Goal: Ask a question: Seek information or help from site administrators or community

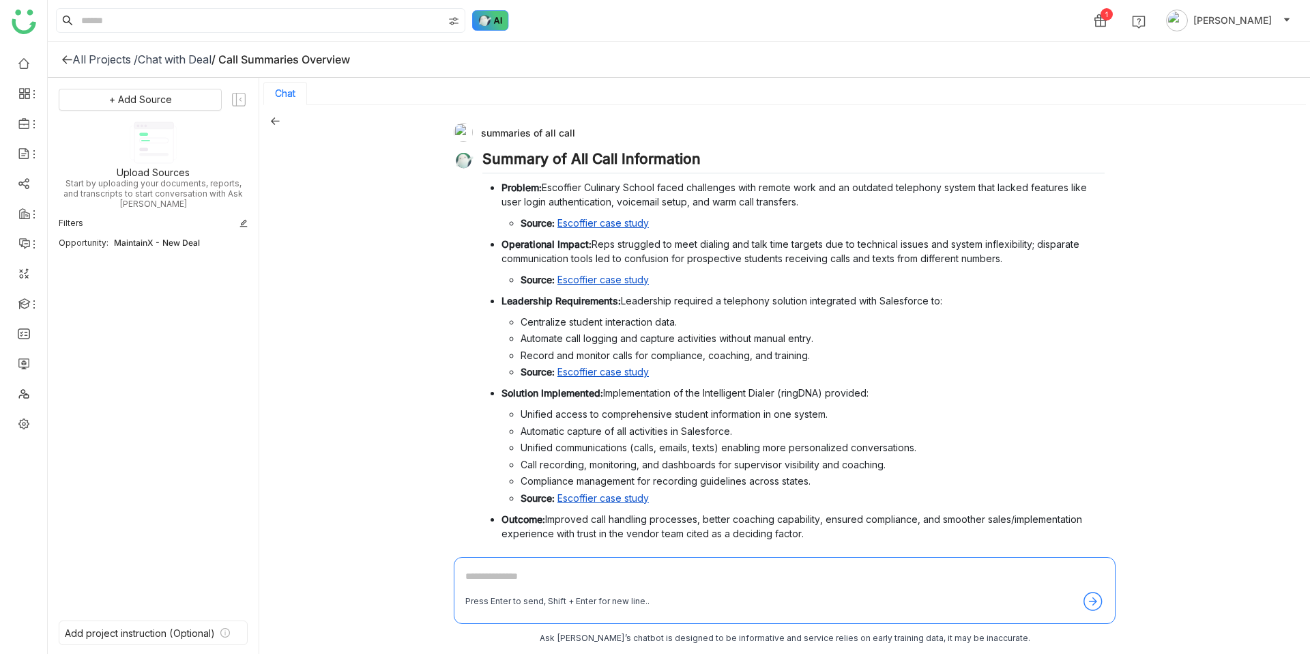
click at [489, 29] on img at bounding box center [490, 20] width 37 height 20
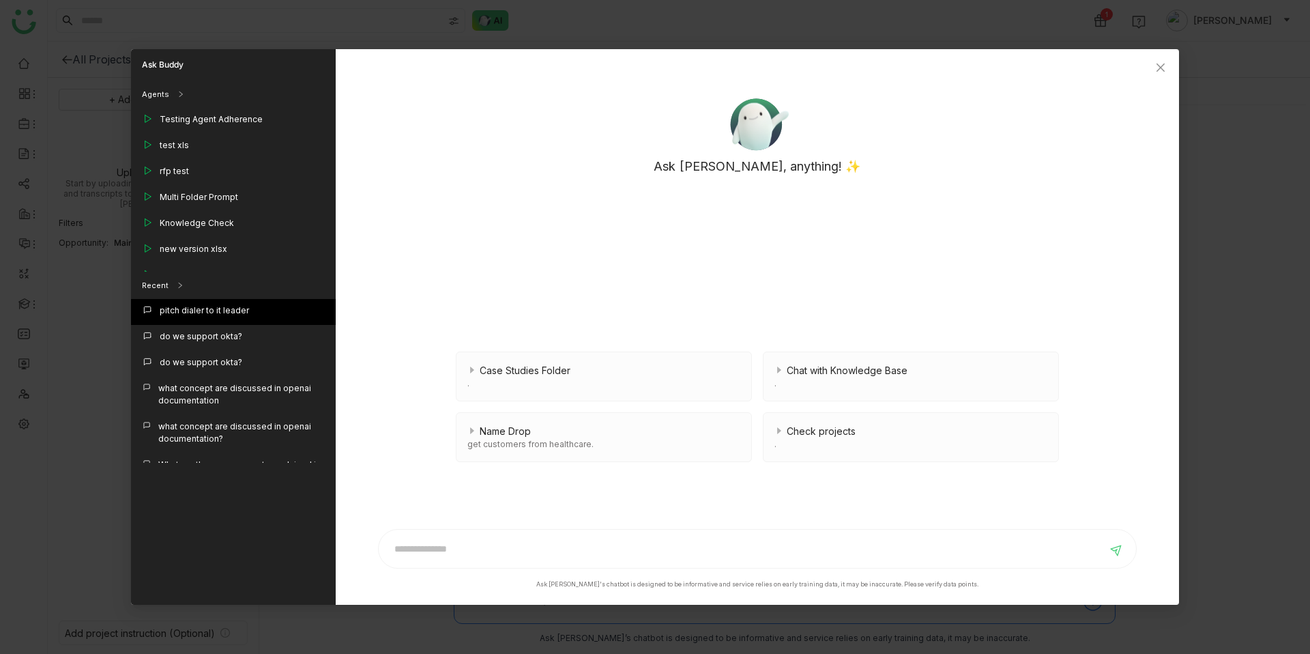
click at [196, 289] on div "pitch dialer to it leader" at bounding box center [204, 310] width 89 height 12
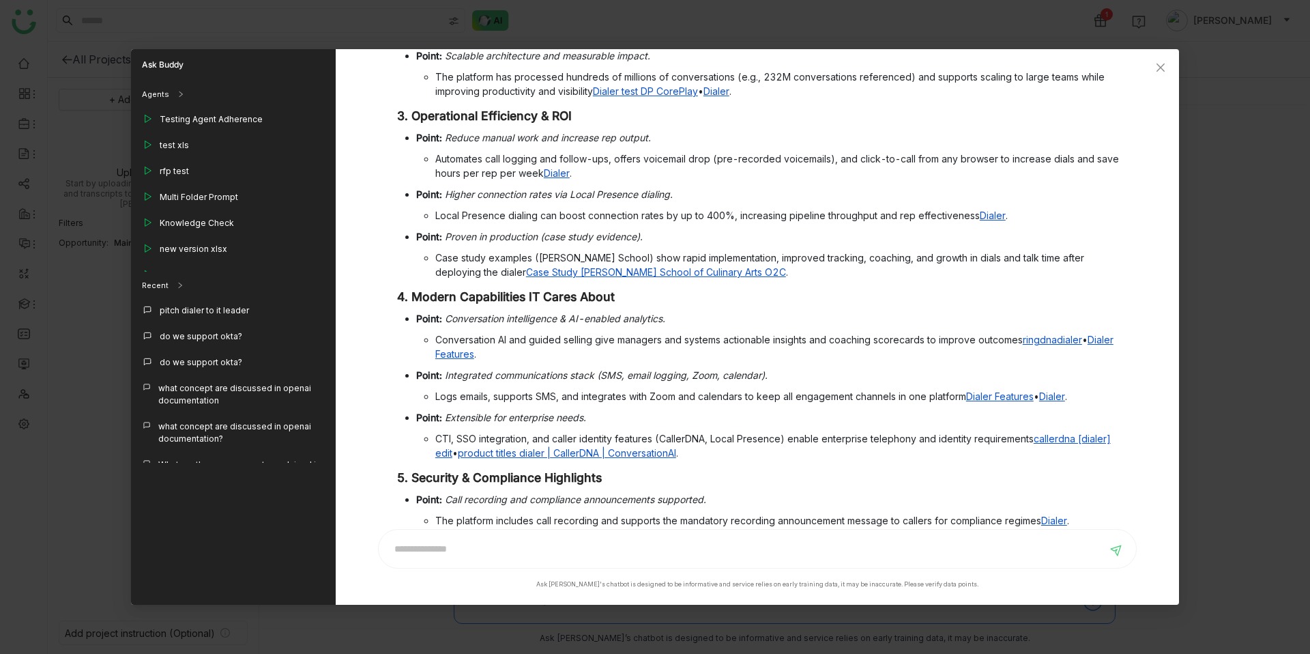
scroll to position [707, 0]
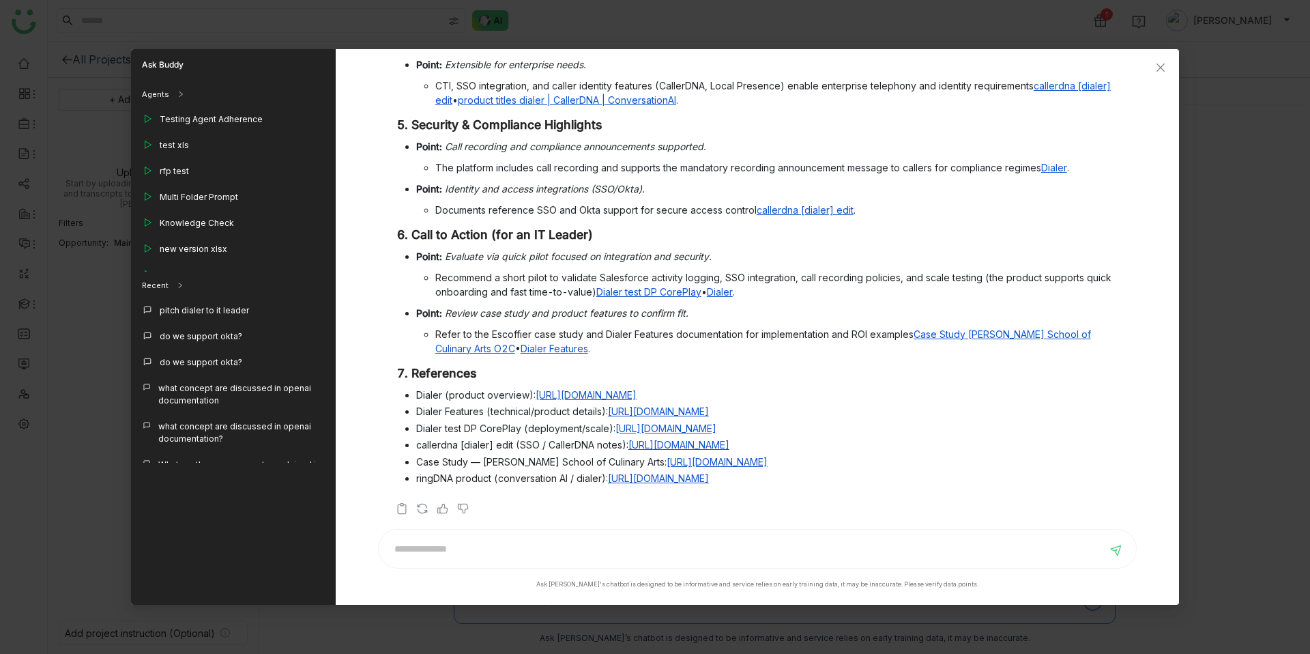
click at [426, 289] on img at bounding box center [423, 509] width 14 height 14
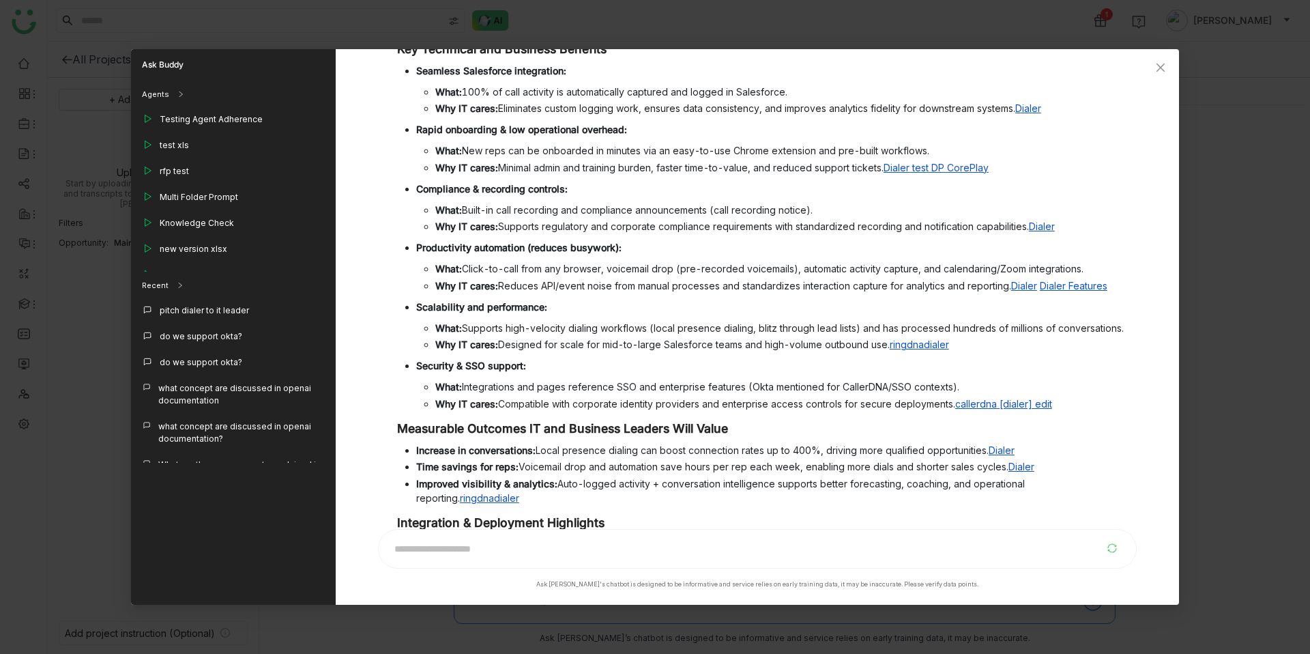
scroll to position [0, 0]
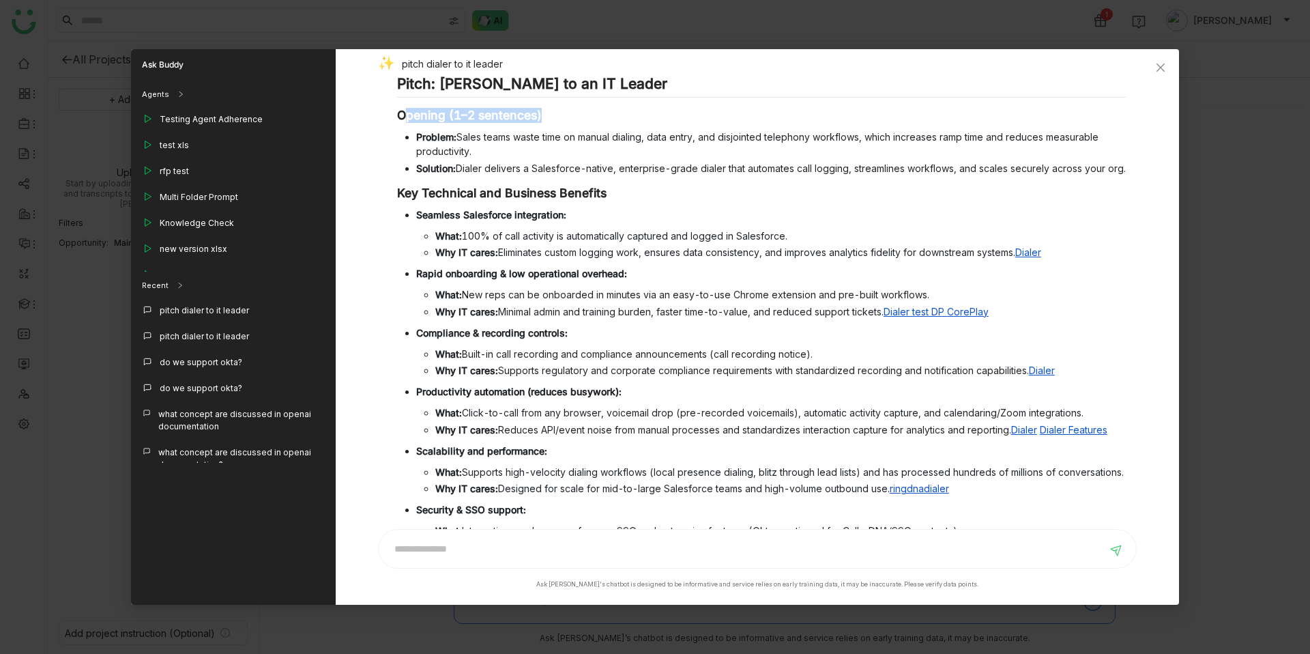
drag, startPoint x: 553, startPoint y: 113, endPoint x: 407, endPoint y: 113, distance: 146.0
click at [407, 113] on h3 "Opening (1–2 sentences)" at bounding box center [761, 115] width 729 height 15
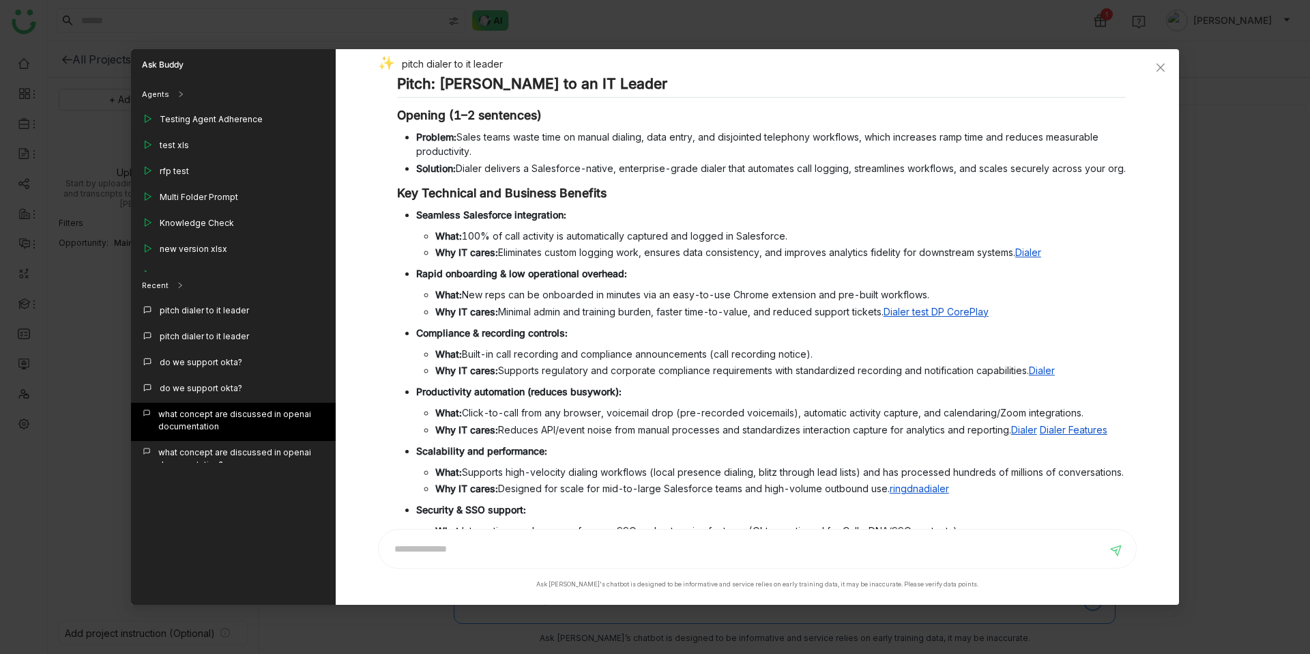
click at [209, 289] on div "what concept are discussed in openai documentation" at bounding box center [241, 420] width 167 height 25
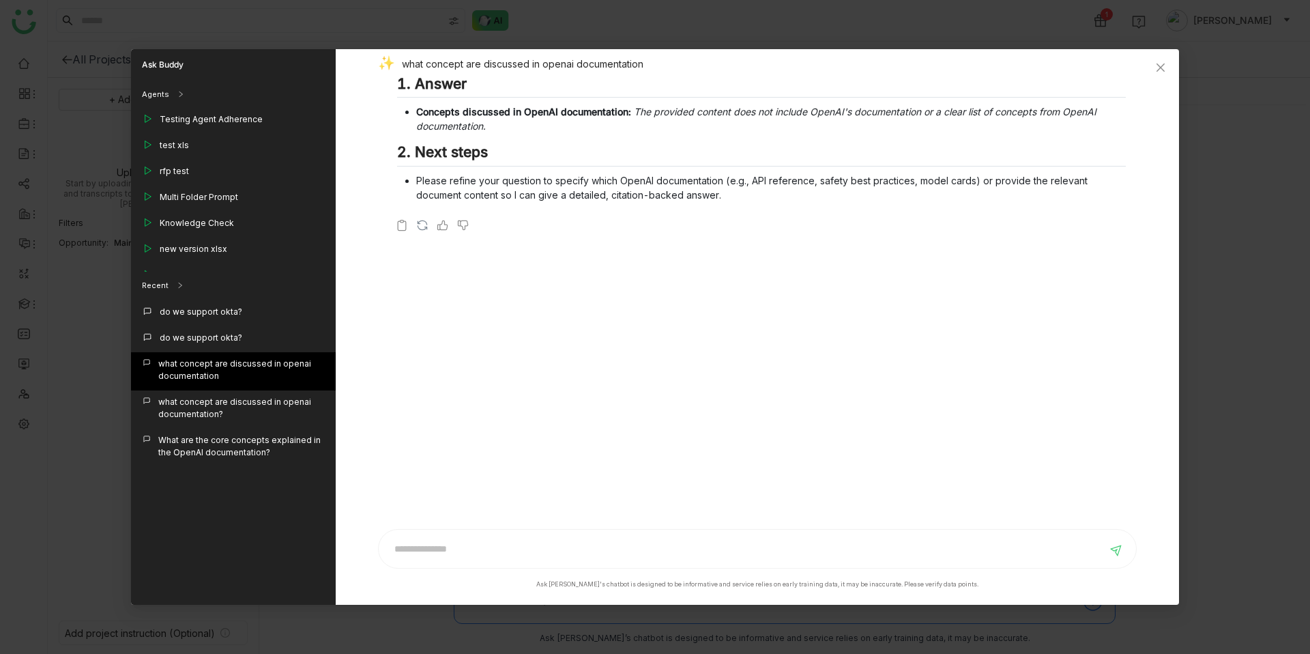
scroll to position [61, 0]
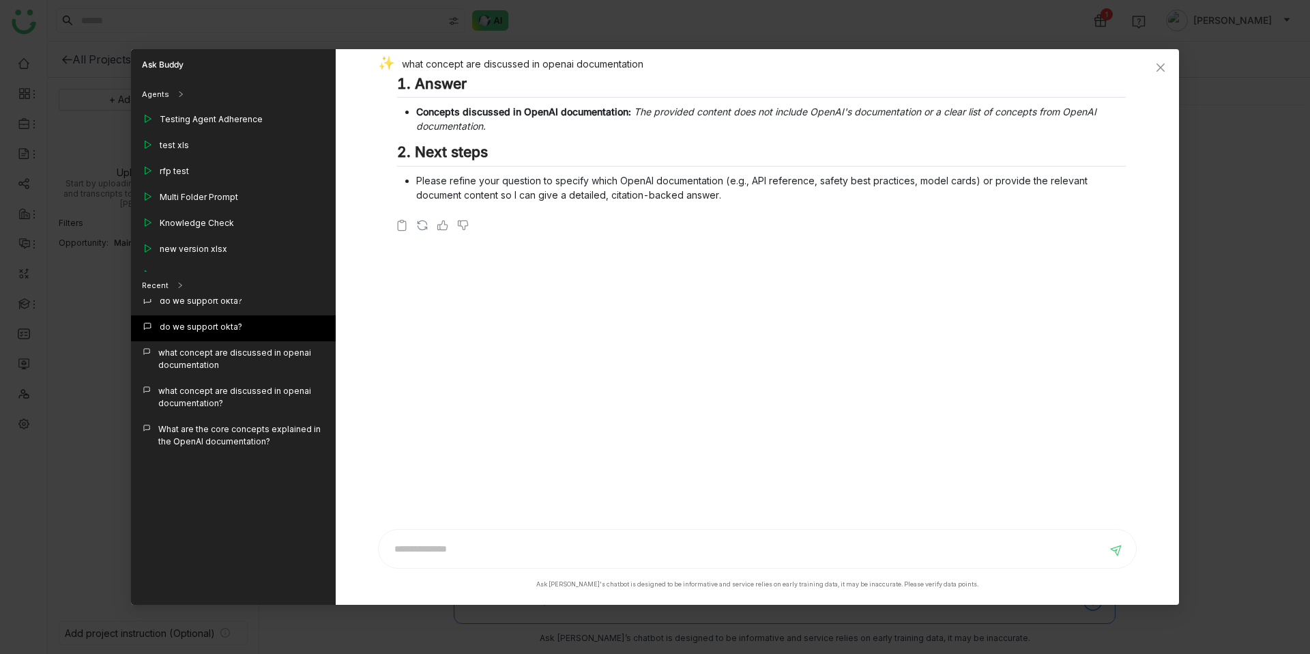
click at [230, 289] on div "do we support okta?" at bounding box center [201, 327] width 83 height 12
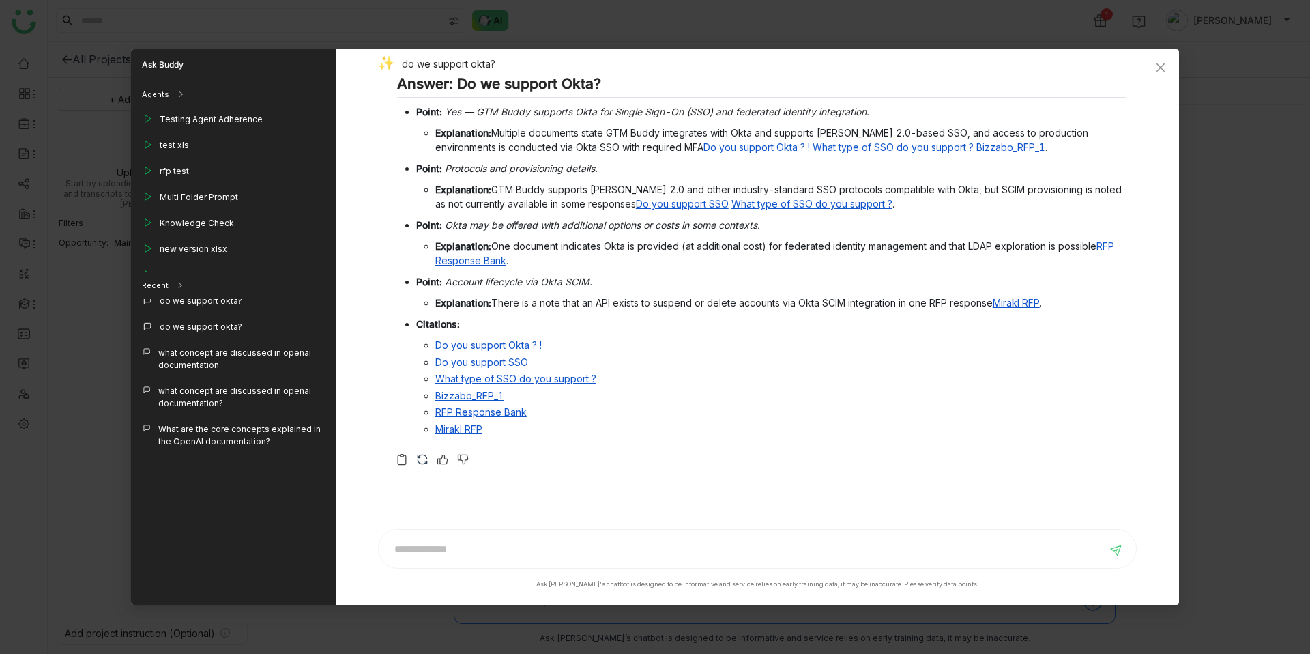
click at [422, 289] on img at bounding box center [423, 459] width 14 height 14
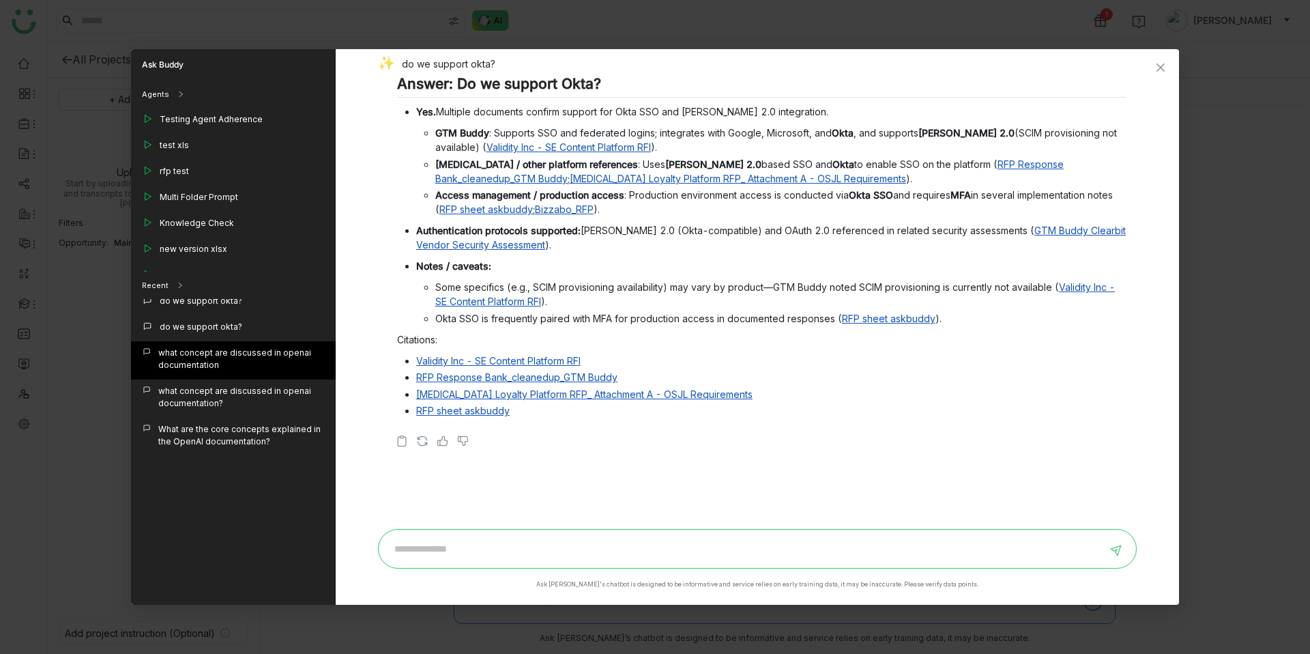
scroll to position [0, 0]
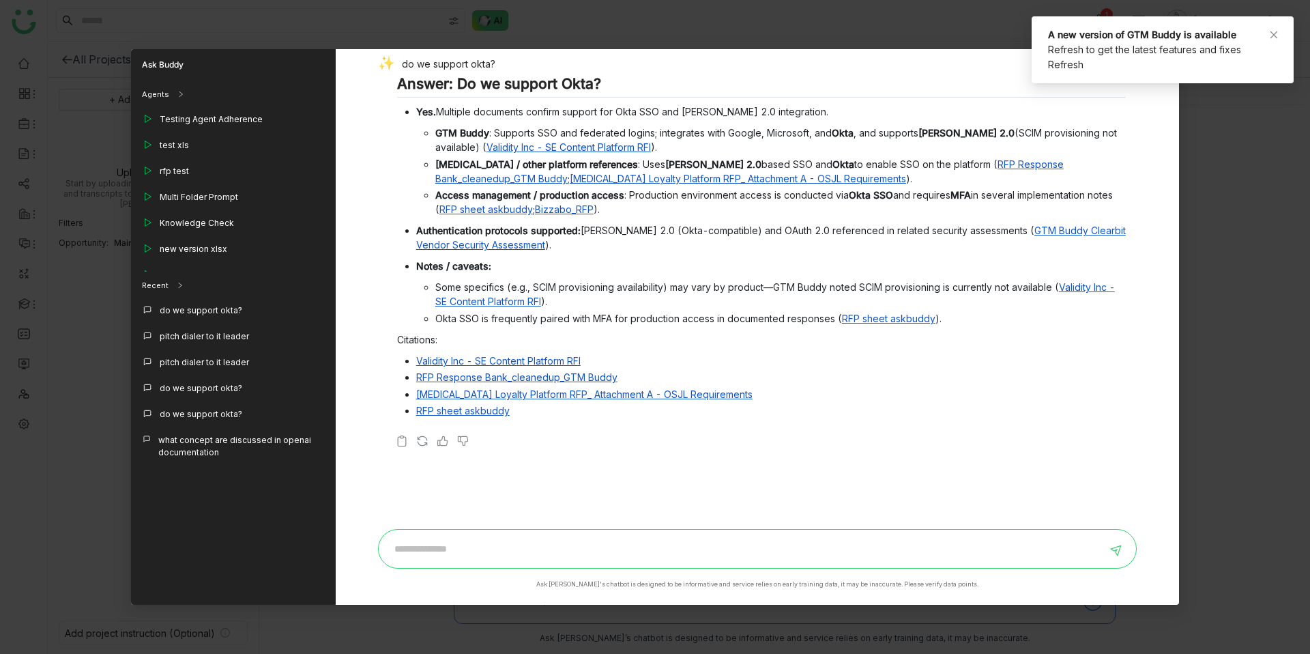
click at [474, 289] on input at bounding box center [747, 549] width 720 height 22
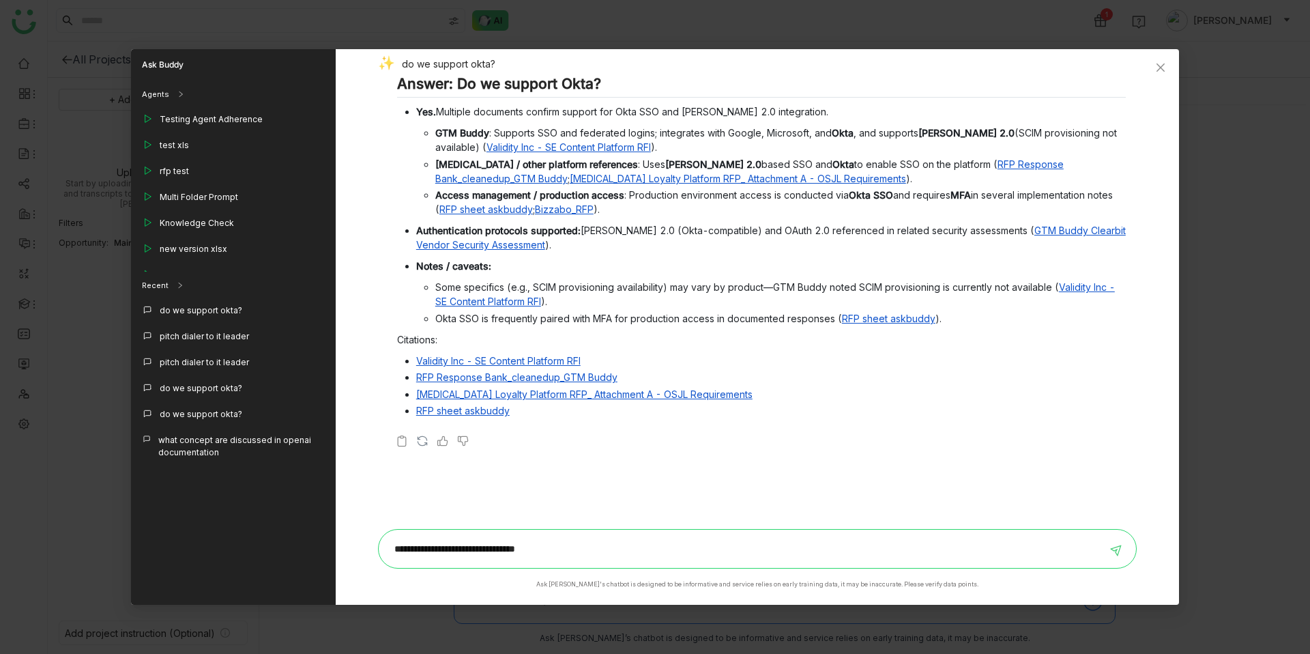
type input "**********"
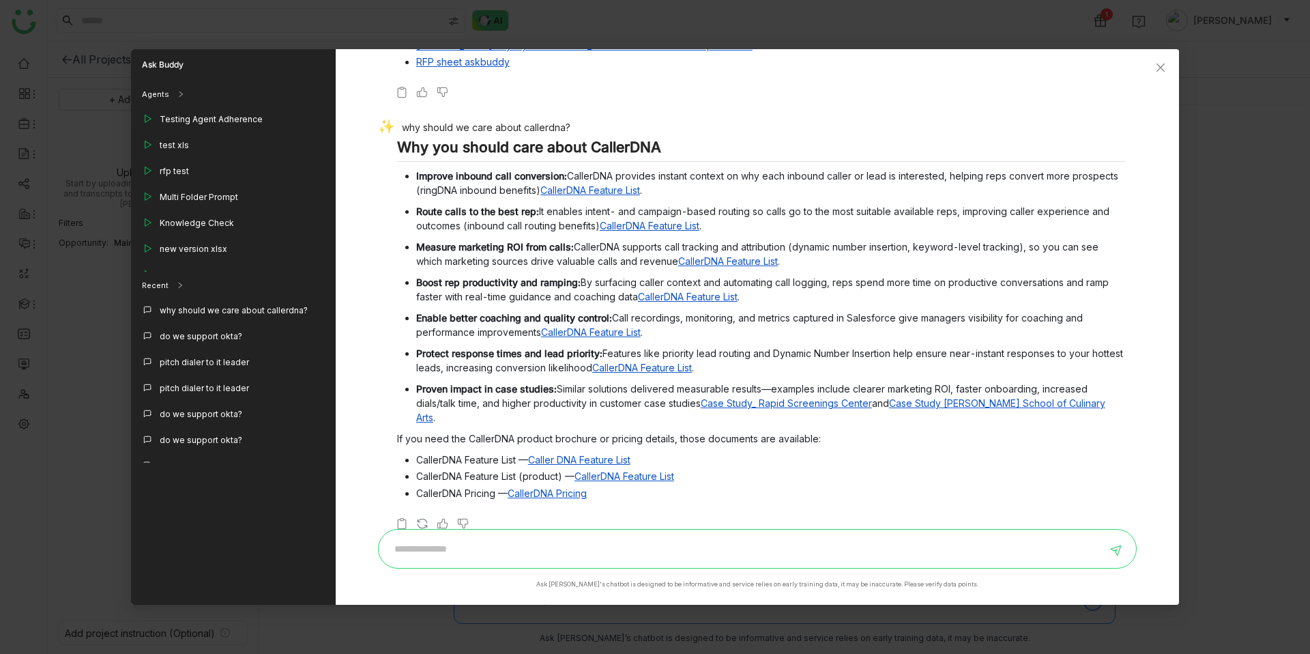
scroll to position [364, 0]
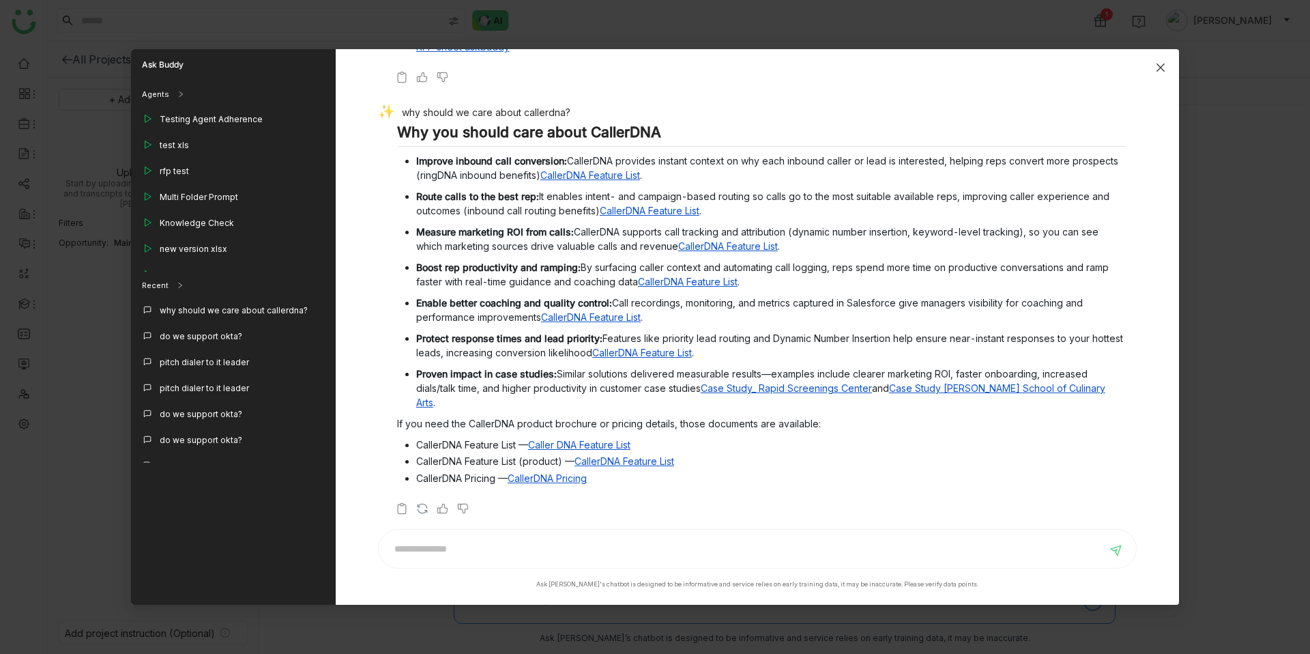
click at [1170, 69] on span "Close" at bounding box center [1160, 67] width 37 height 37
